Goal: Navigation & Orientation: Find specific page/section

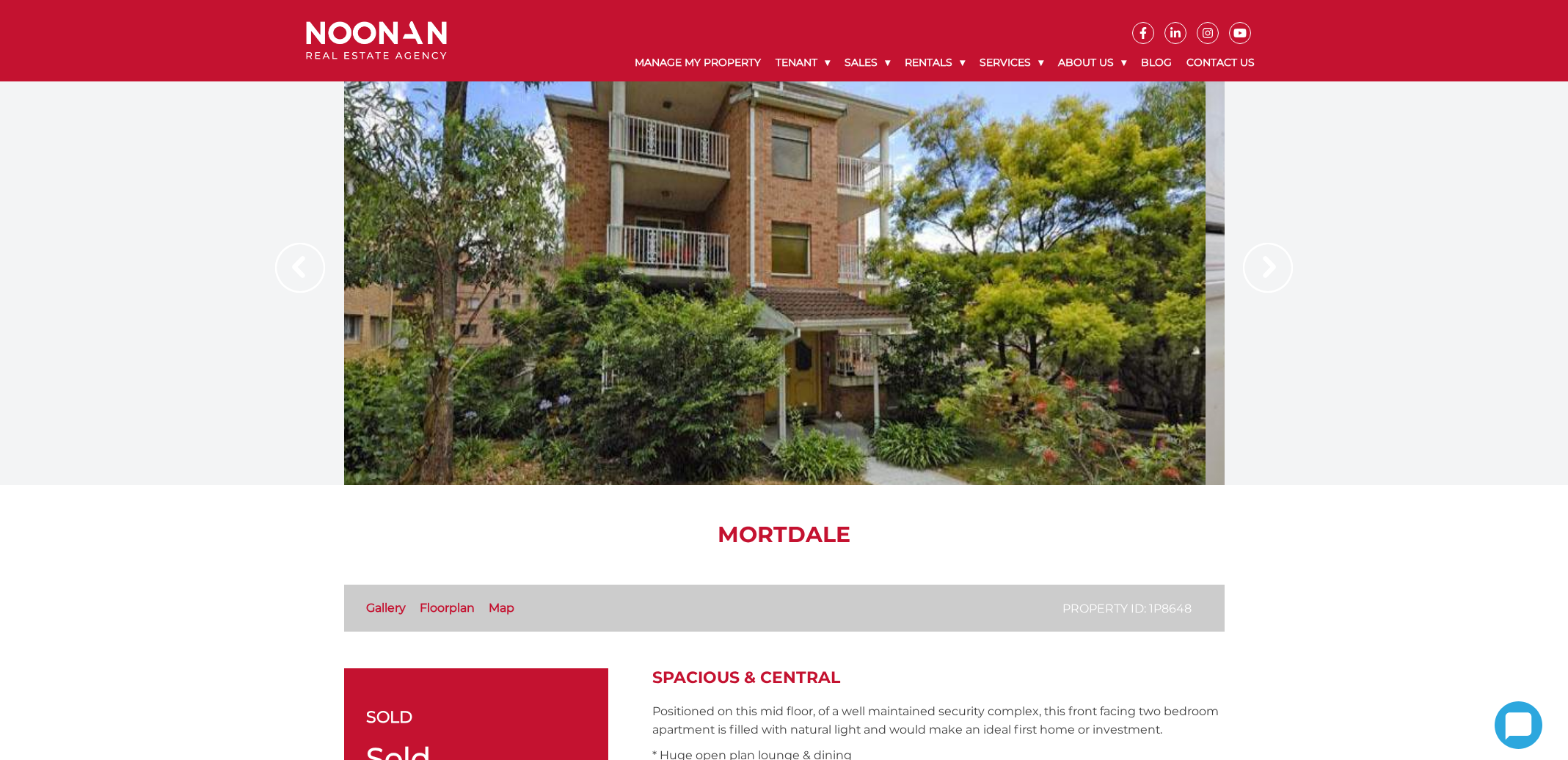
drag, startPoint x: 0, startPoint y: 0, endPoint x: 524, endPoint y: 194, distance: 558.8
click at [525, 195] on div at bounding box center [765, 283] width 880 height 404
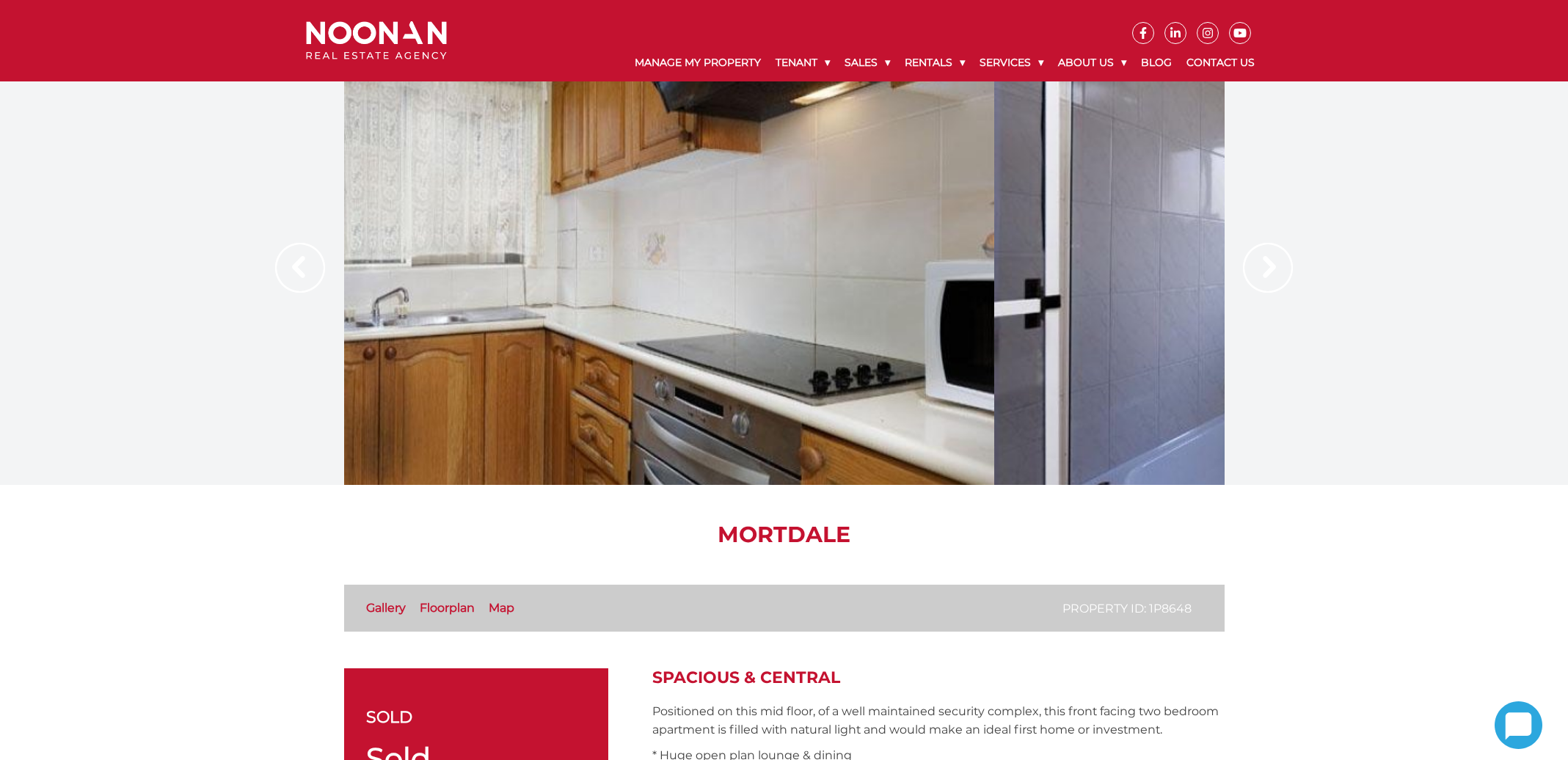
drag, startPoint x: 471, startPoint y: 199, endPoint x: 345, endPoint y: 192, distance: 126.2
click at [352, 193] on div at bounding box center [554, 283] width 880 height 404
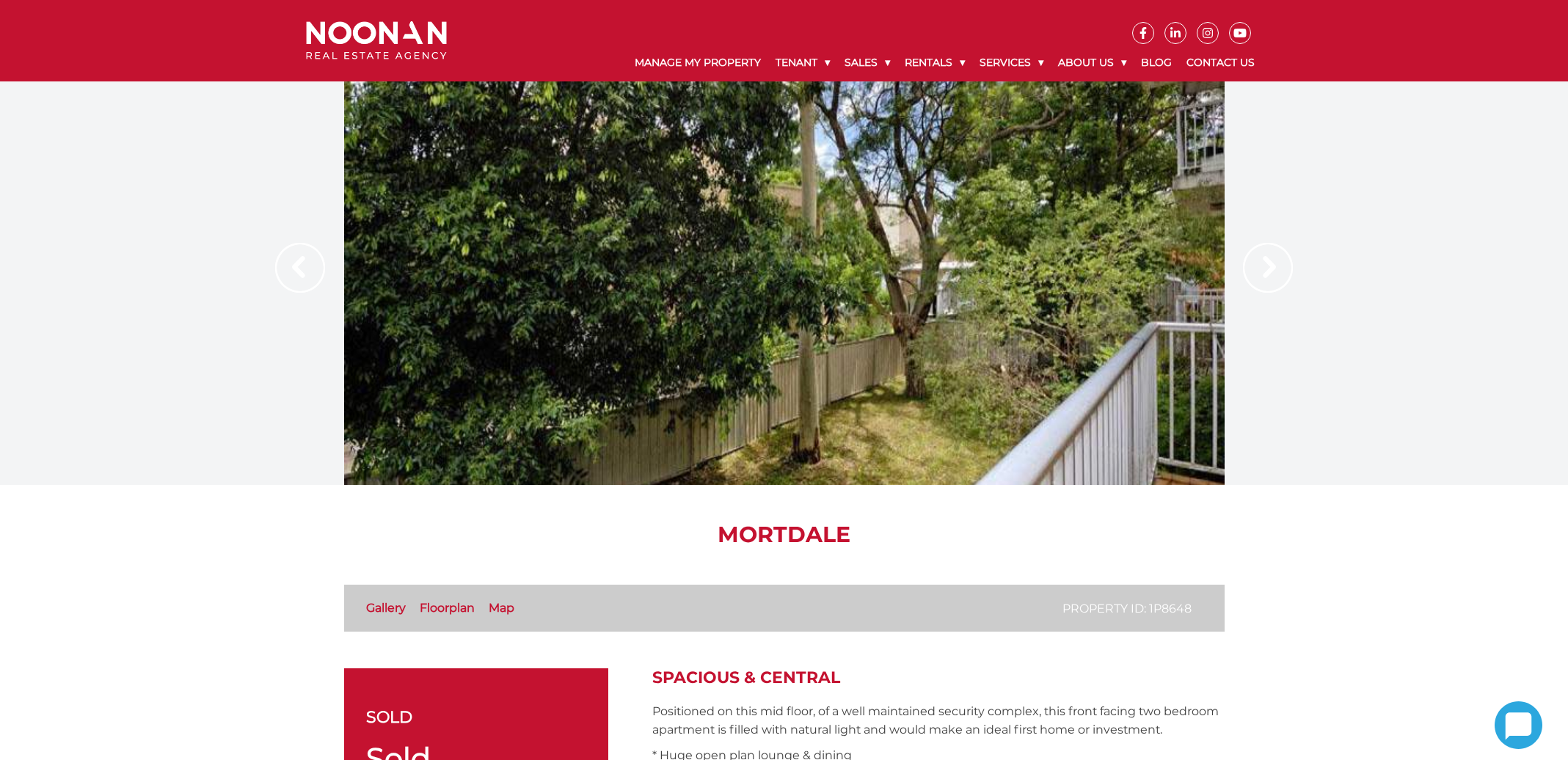
drag, startPoint x: 461, startPoint y: 250, endPoint x: 195, endPoint y: 222, distance: 267.5
click at [168, 220] on div at bounding box center [784, 283] width 1568 height 404
drag, startPoint x: 220, startPoint y: 236, endPoint x: 0, endPoint y: 232, distance: 220.0
click at [0, 232] on div at bounding box center [784, 283] width 1568 height 404
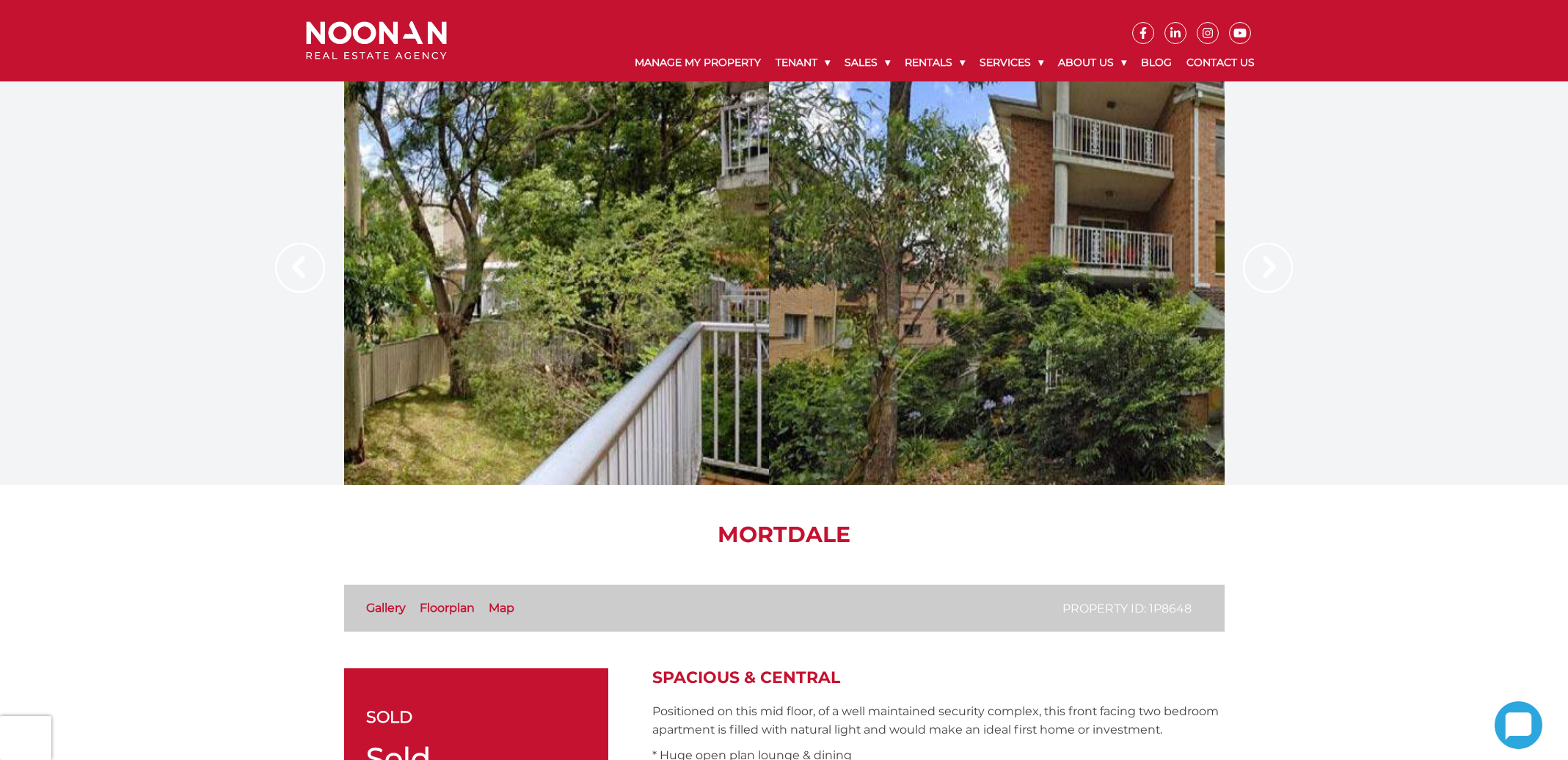
drag, startPoint x: 950, startPoint y: 260, endPoint x: 288, endPoint y: 213, distance: 663.7
click at [288, 213] on div at bounding box center [784, 283] width 1568 height 404
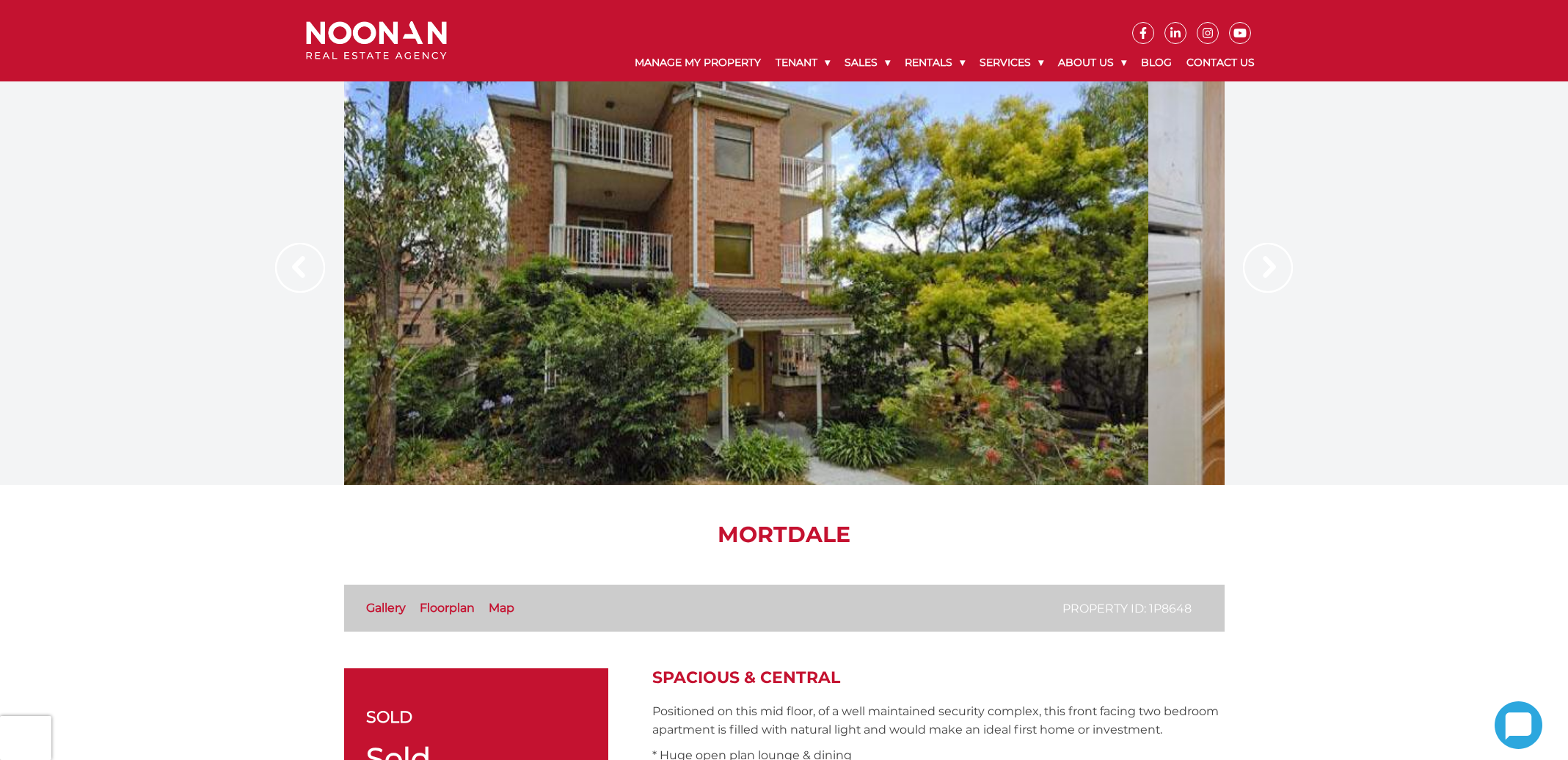
drag, startPoint x: 537, startPoint y: 238, endPoint x: 378, endPoint y: 229, distance: 159.3
click at [381, 229] on div at bounding box center [708, 283] width 880 height 404
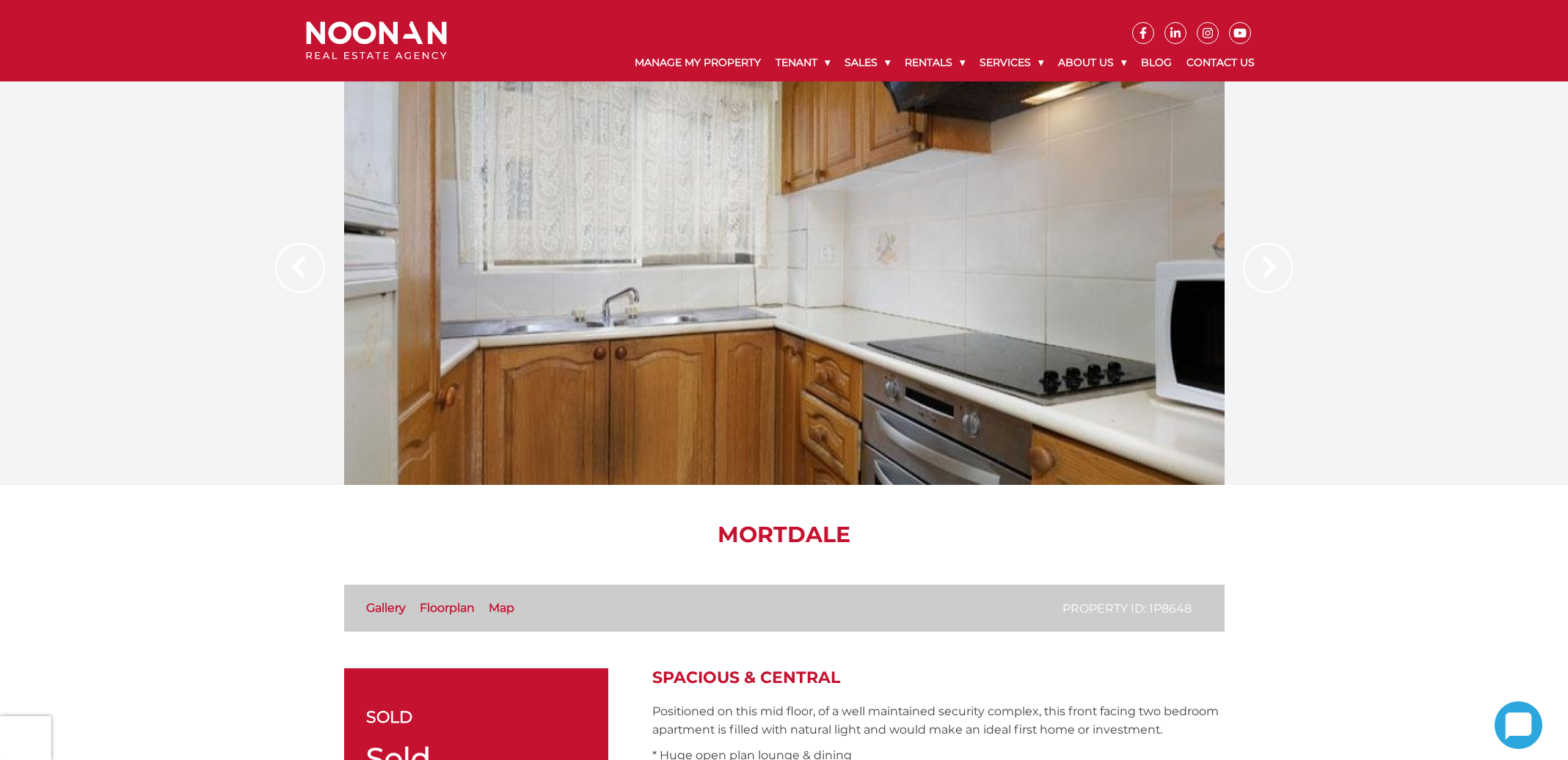
drag, startPoint x: 421, startPoint y: 228, endPoint x: 244, endPoint y: 229, distance: 177.0
click at [244, 229] on div at bounding box center [784, 283] width 1568 height 404
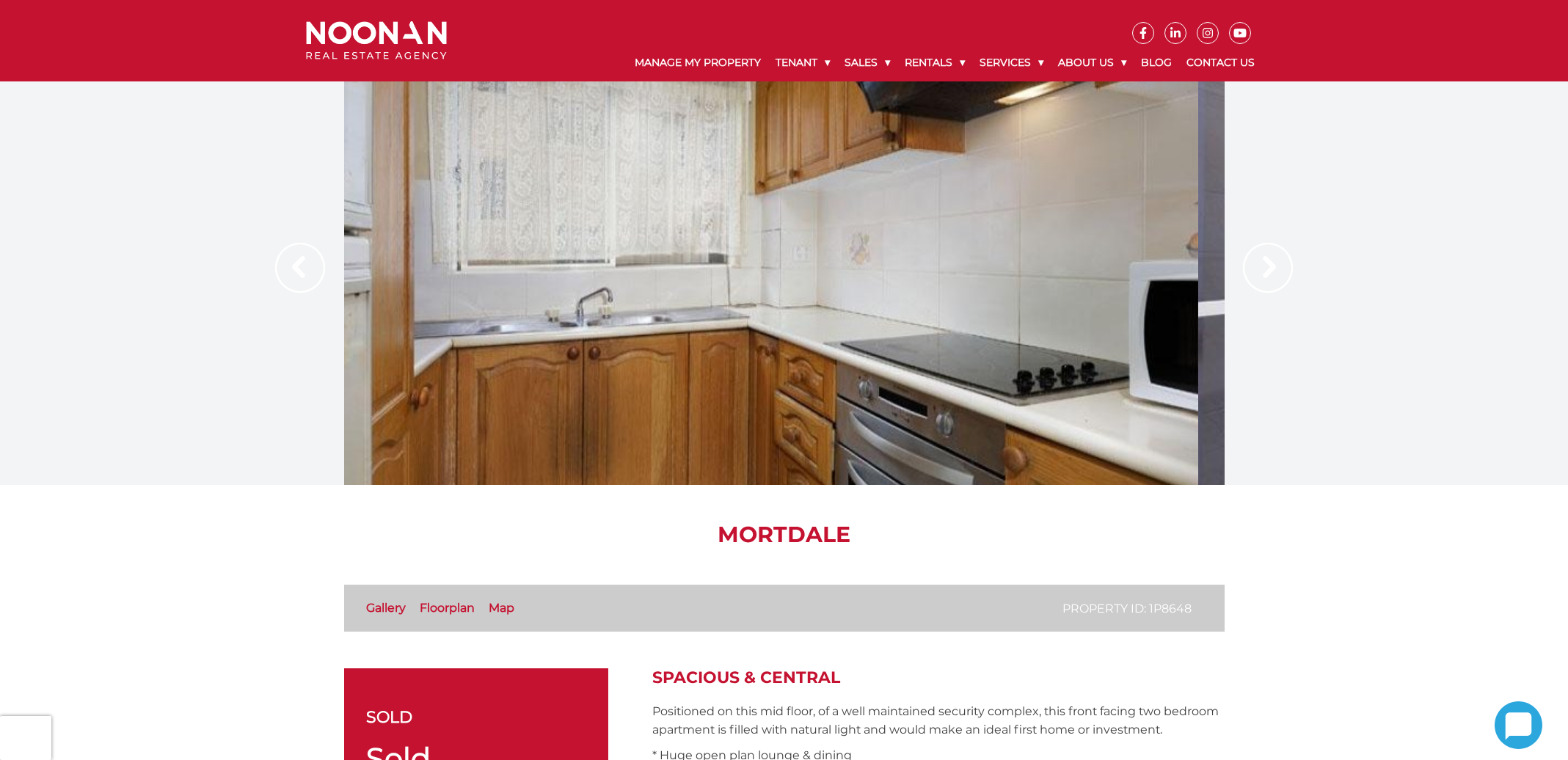
drag, startPoint x: 648, startPoint y: 228, endPoint x: 234, endPoint y: 209, distance: 414.4
click at [234, 209] on div at bounding box center [784, 283] width 1568 height 404
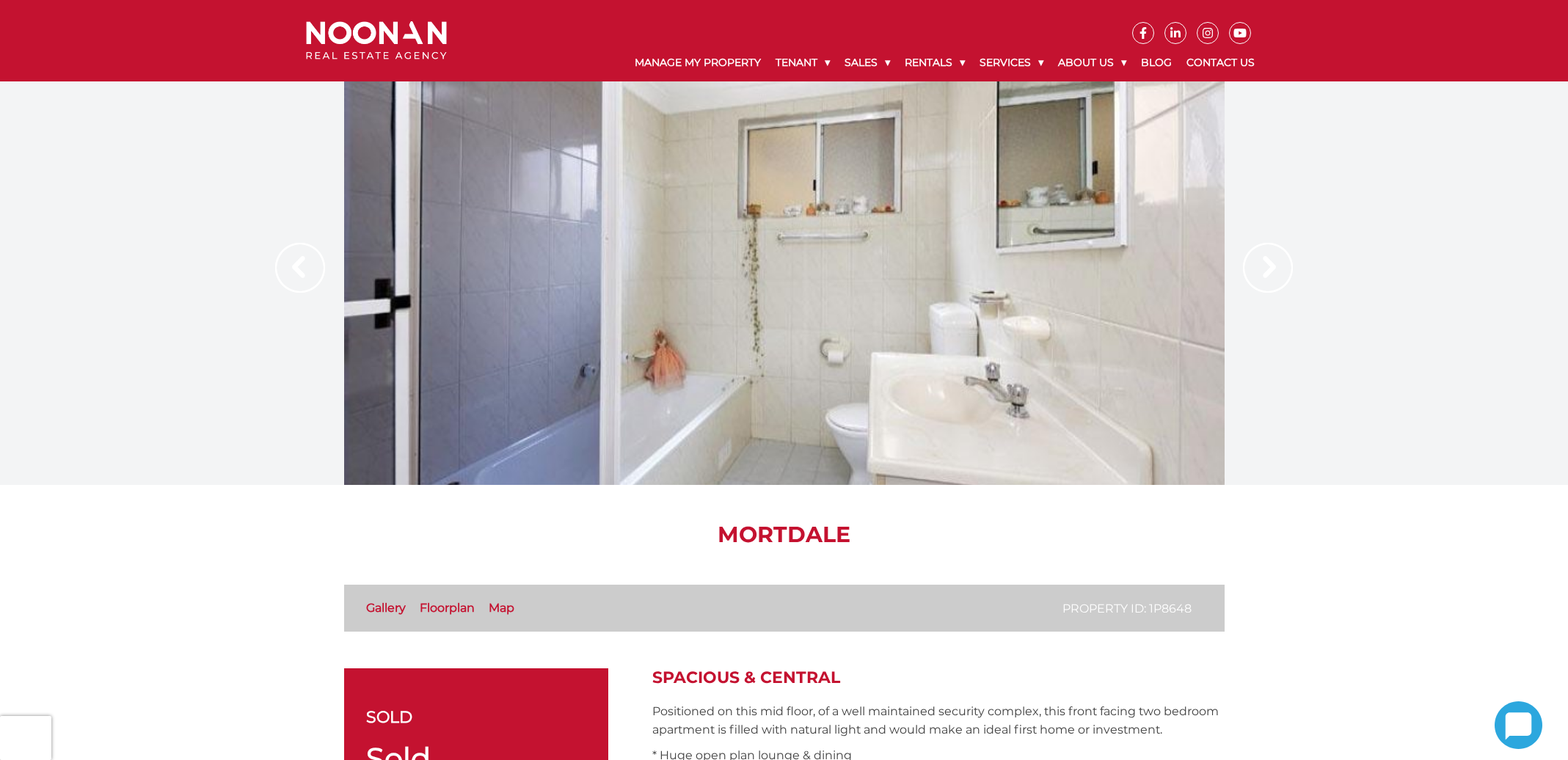
drag, startPoint x: 827, startPoint y: 225, endPoint x: 539, endPoint y: 211, distance: 288.3
click at [590, 211] on div at bounding box center [784, 283] width 880 height 404
